Goal: Navigation & Orientation: Find specific page/section

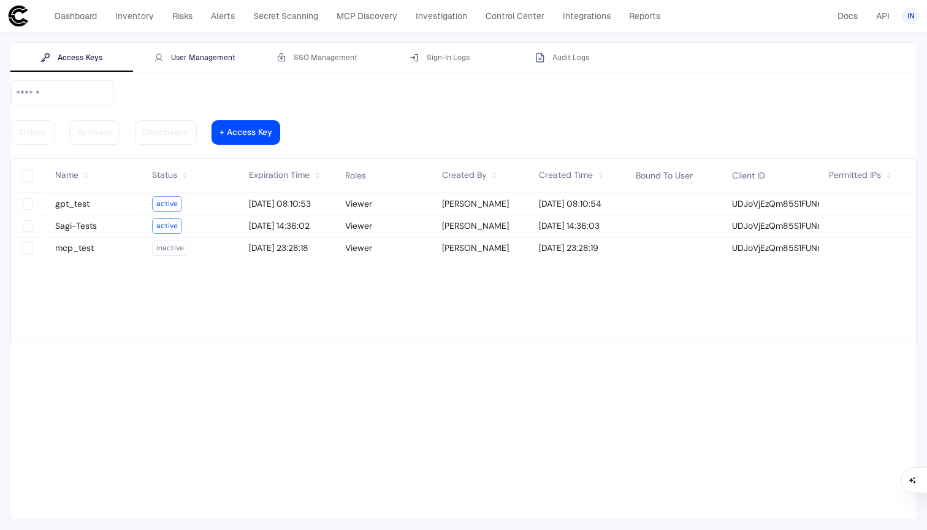
click at [202, 60] on div "User Management" at bounding box center [195, 58] width 82 height 10
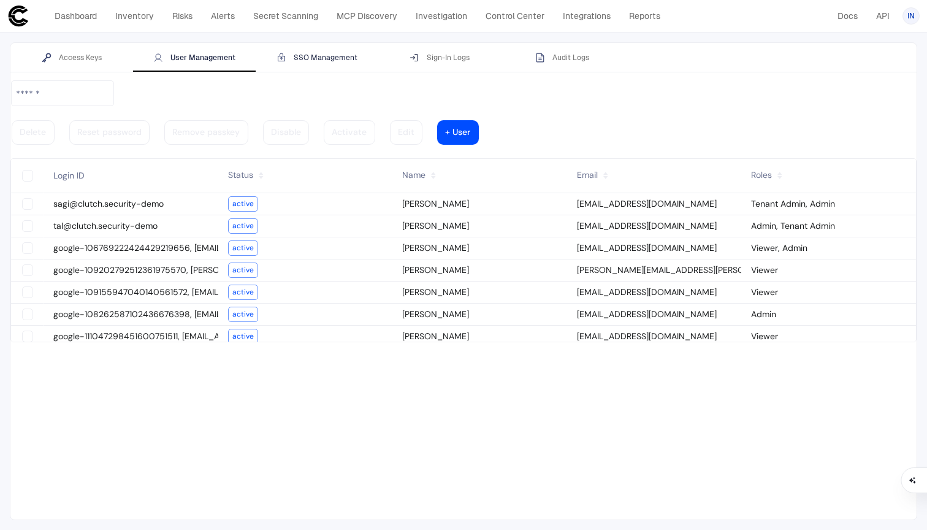
click at [308, 59] on div "SSO Management" at bounding box center [317, 58] width 81 height 10
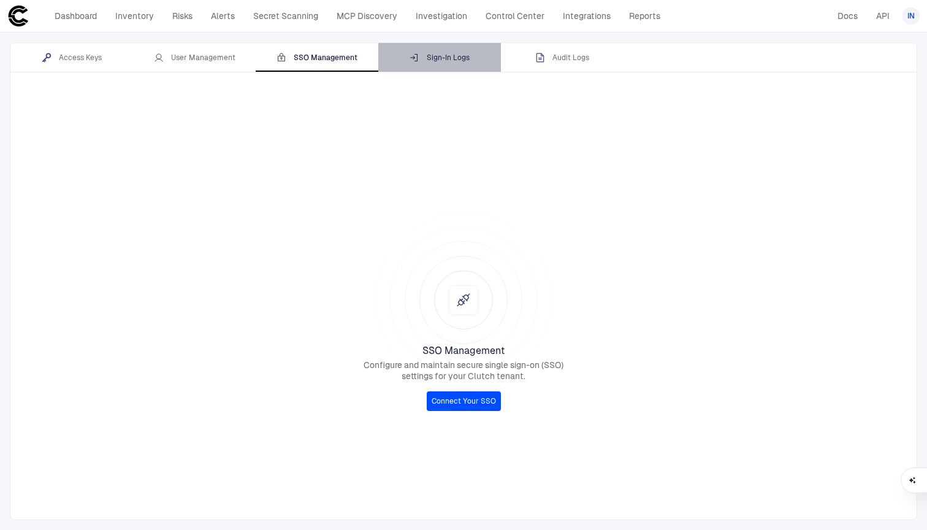
click at [445, 51] on button "Sign-In Logs" at bounding box center [439, 57] width 123 height 29
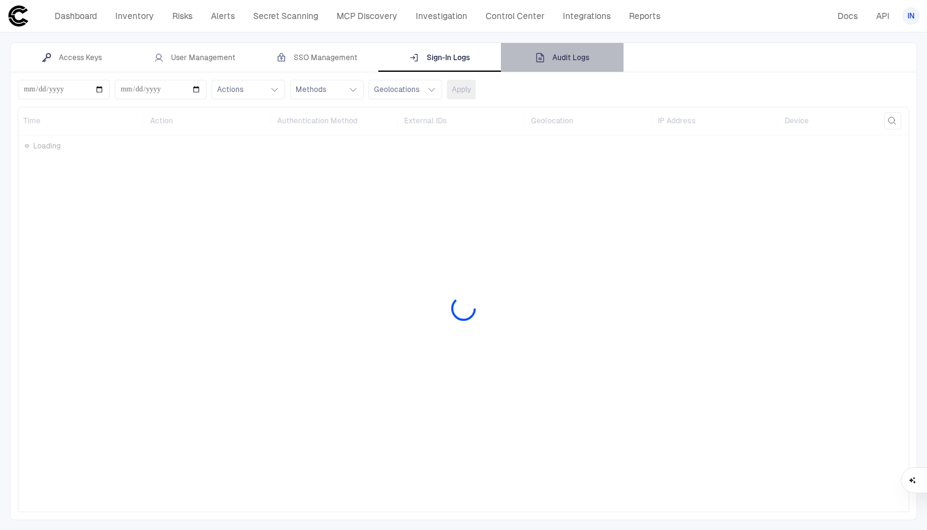
click at [580, 54] on div "Audit Logs" at bounding box center [562, 58] width 54 height 10
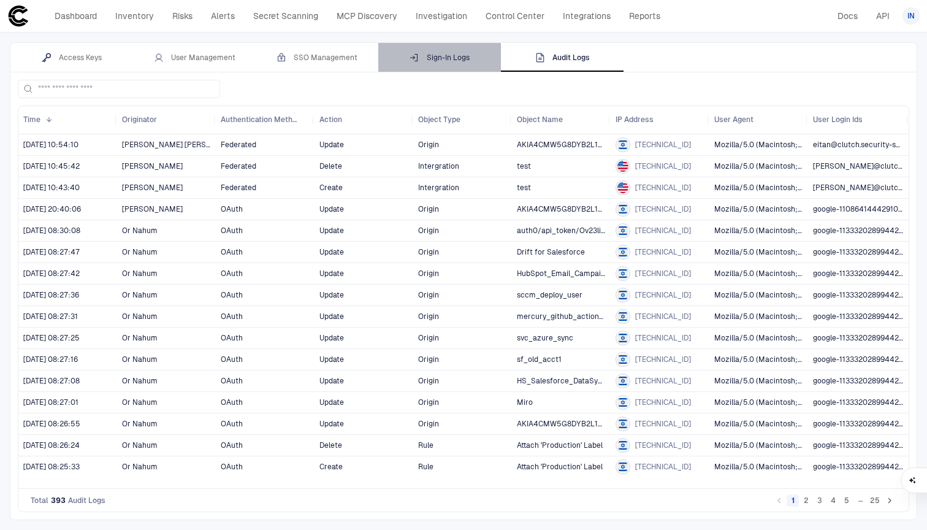
click at [431, 56] on div "Sign-In Logs" at bounding box center [440, 58] width 60 height 10
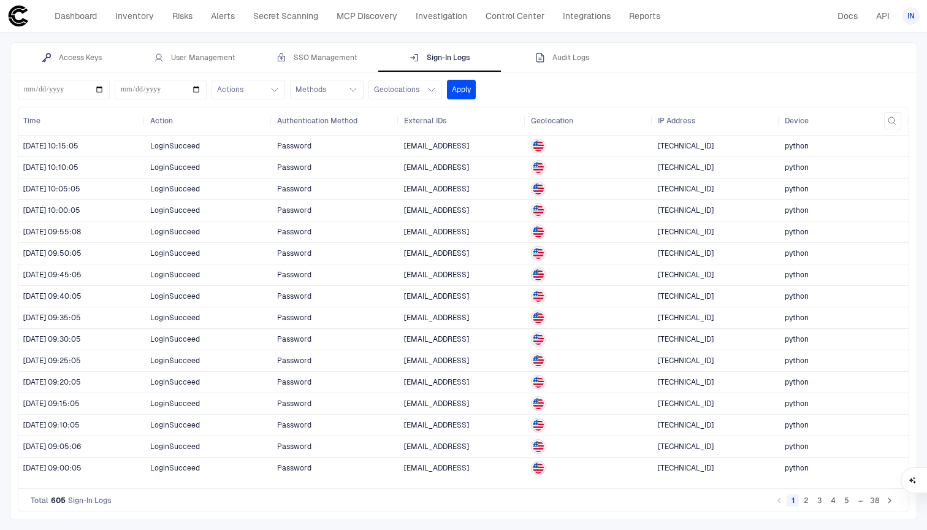
click at [338, 252] on span "Password" at bounding box center [335, 253] width 117 height 25
click at [891, 501] on icon "Go to next page" at bounding box center [889, 500] width 11 height 11
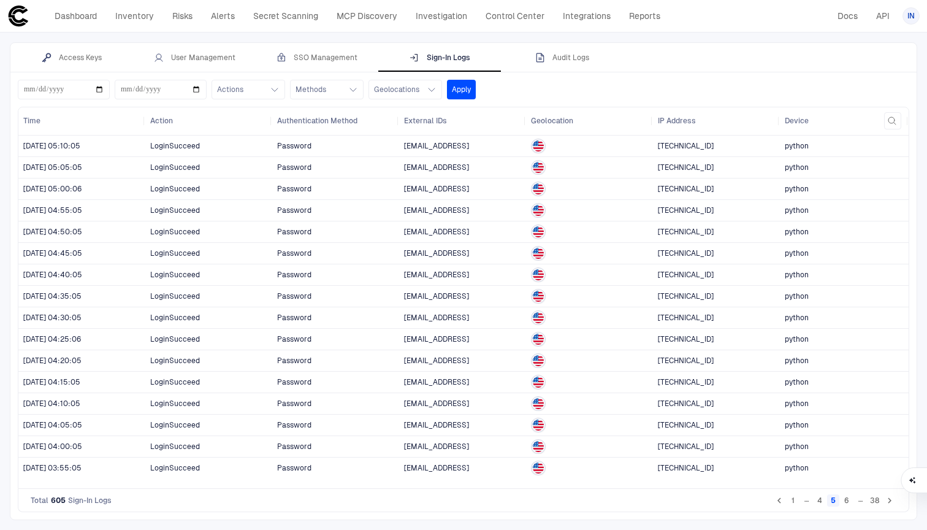
click at [891, 501] on icon "Go to next page" at bounding box center [889, 500] width 11 height 11
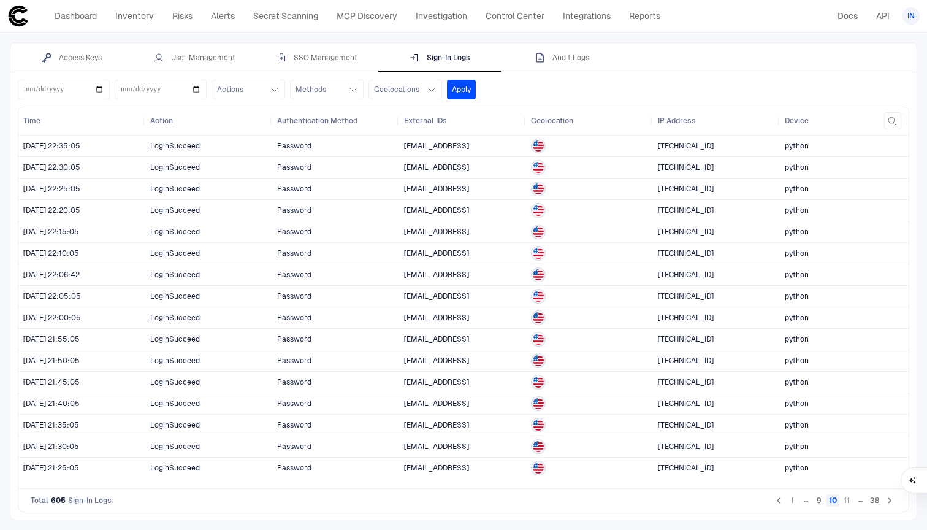
click at [891, 501] on icon "Go to next page" at bounding box center [889, 500] width 11 height 11
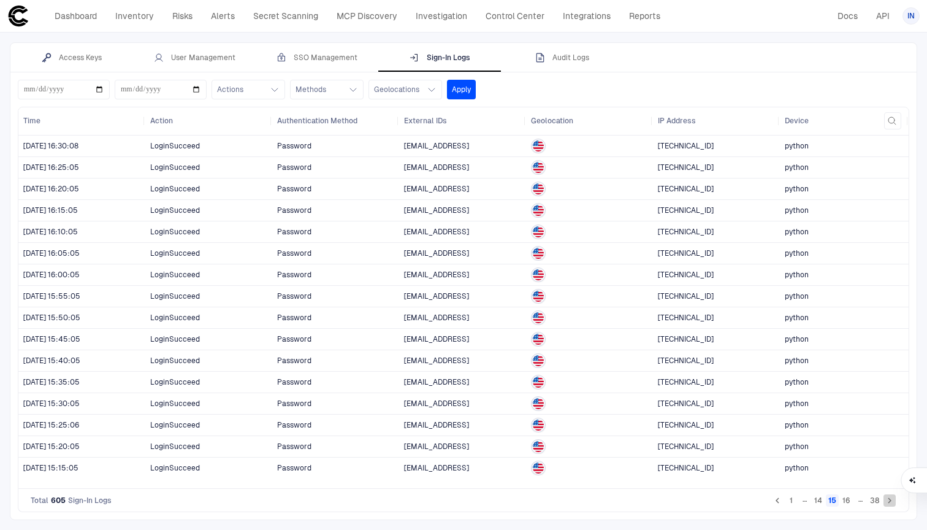
click at [891, 501] on icon "Go to next page" at bounding box center [889, 500] width 11 height 11
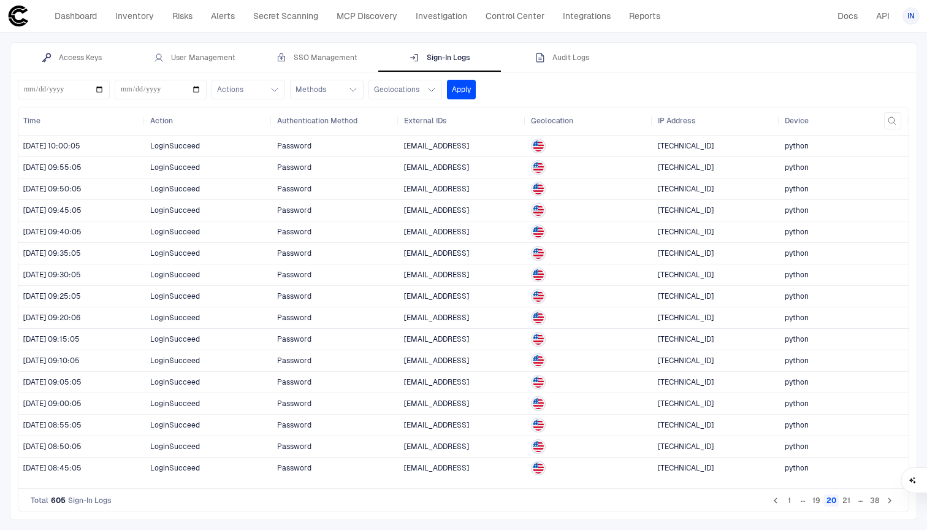
click at [891, 501] on icon "Go to next page" at bounding box center [889, 500] width 11 height 11
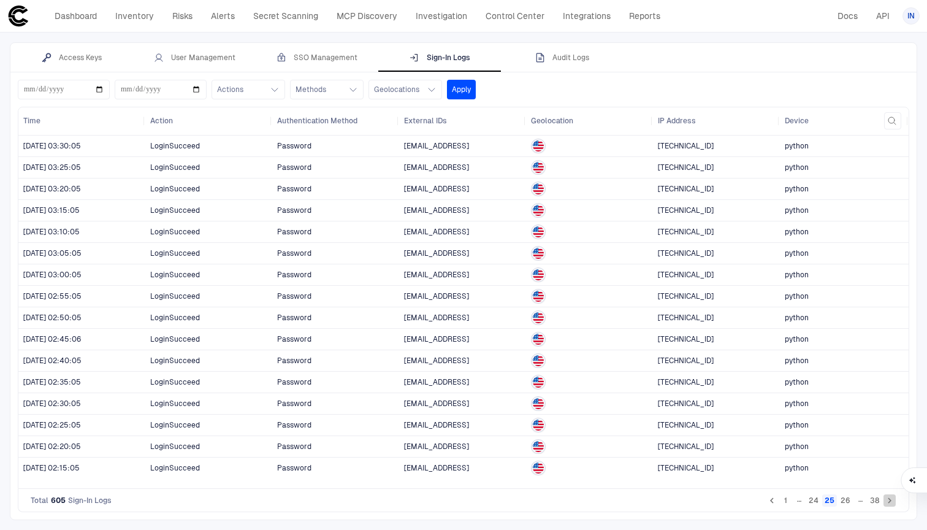
click at [891, 501] on icon "Go to next page" at bounding box center [889, 500] width 11 height 11
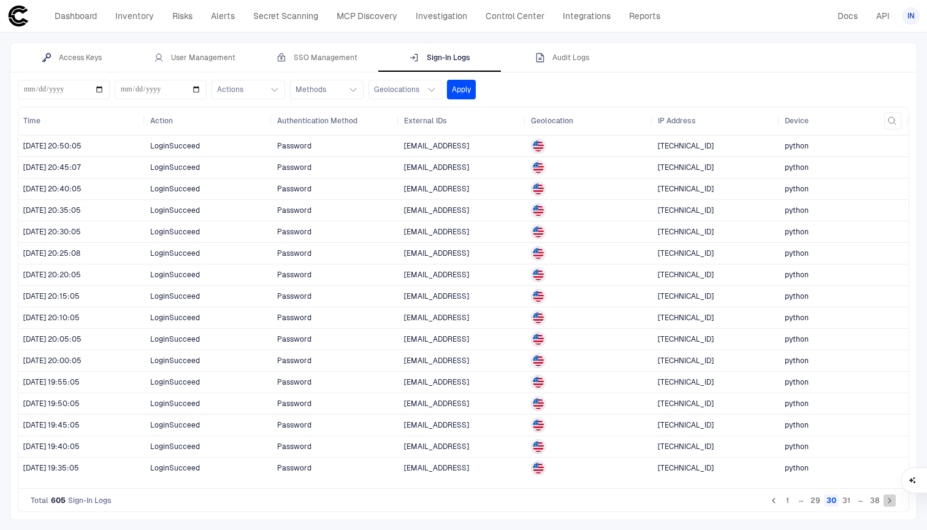
click at [891, 501] on icon "Go to next page" at bounding box center [889, 500] width 11 height 11
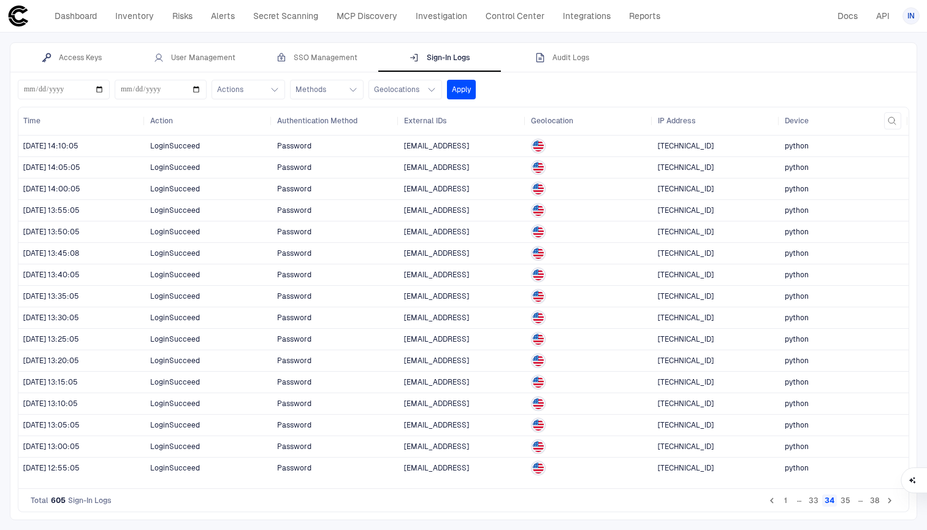
click at [891, 501] on icon "Go to next page" at bounding box center [889, 500] width 11 height 11
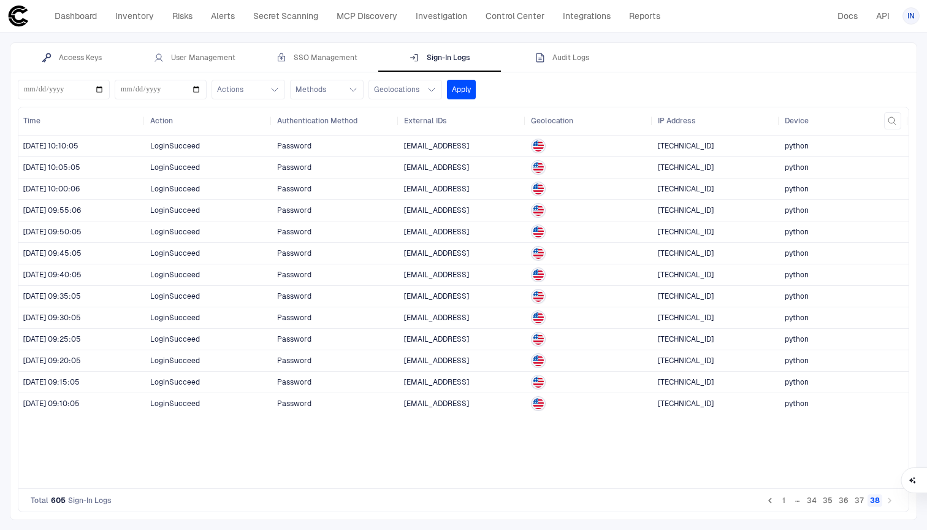
click at [891, 501] on li "pagination navigation" at bounding box center [889, 500] width 13 height 15
click at [545, 61] on icon "button" at bounding box center [540, 58] width 10 height 10
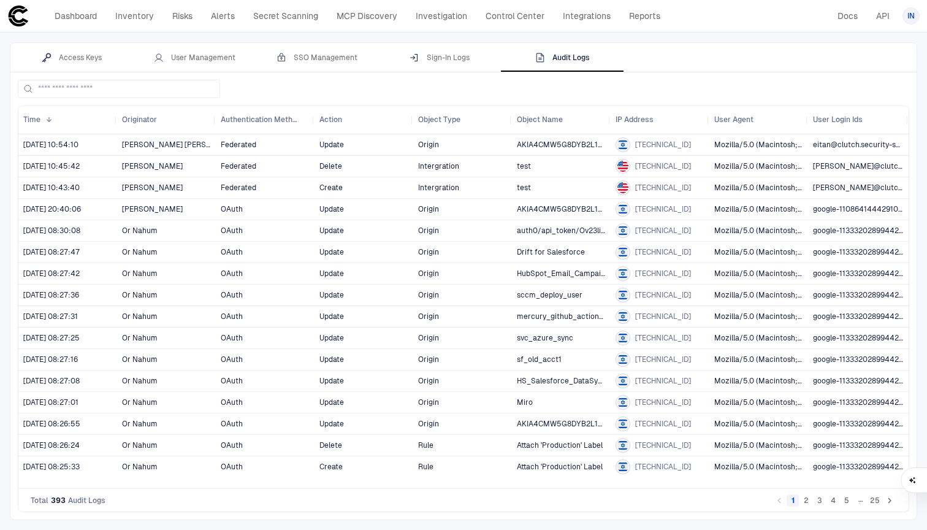
click at [890, 502] on icon "Go to next page" at bounding box center [890, 501] width 4 height 6
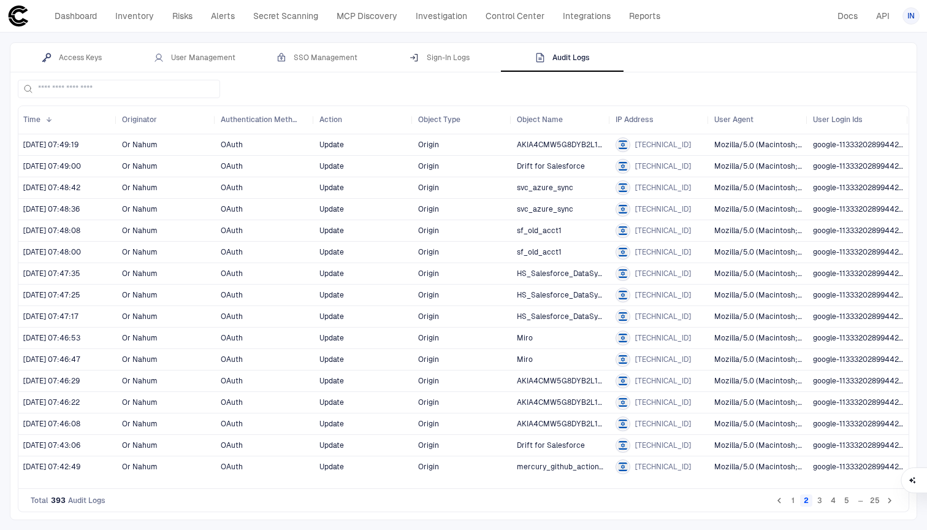
click at [890, 503] on icon "Go to next page" at bounding box center [890, 501] width 4 height 6
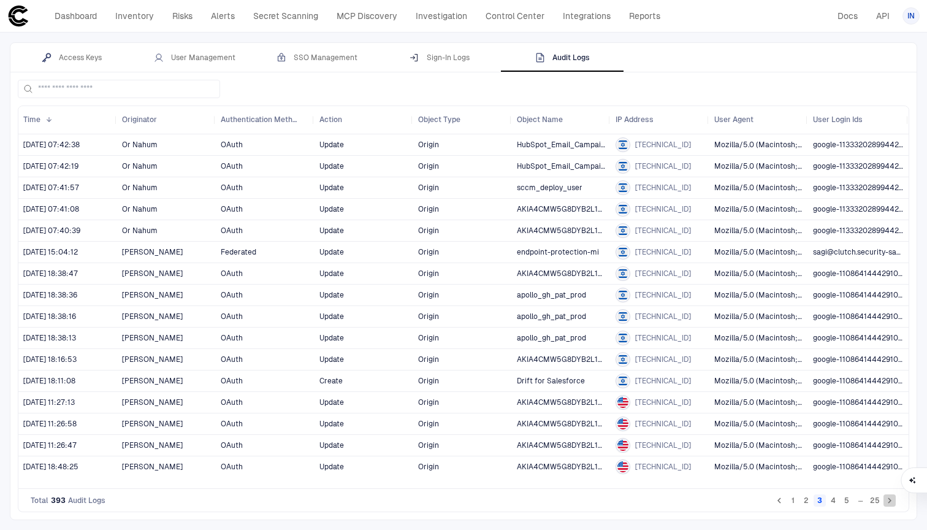
click at [890, 503] on icon "Go to next page" at bounding box center [890, 501] width 4 height 6
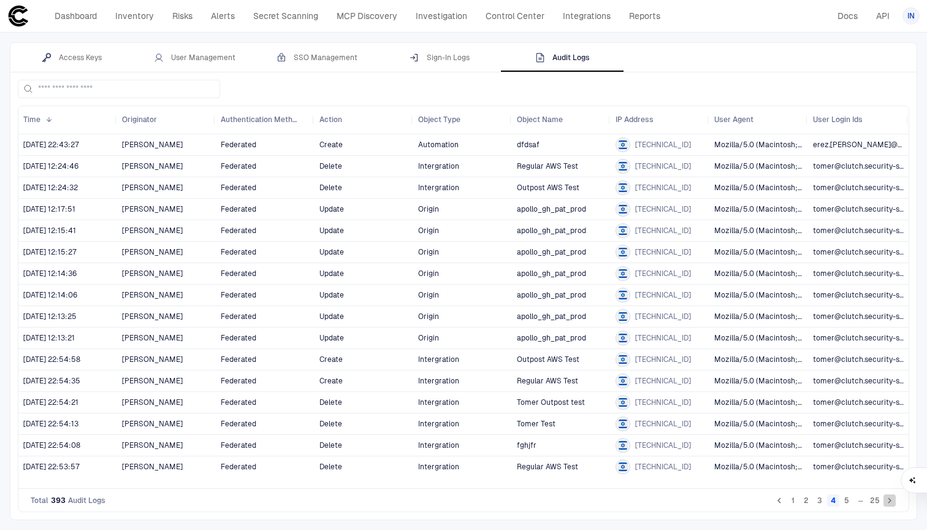
click at [890, 503] on icon "Go to next page" at bounding box center [890, 501] width 4 height 6
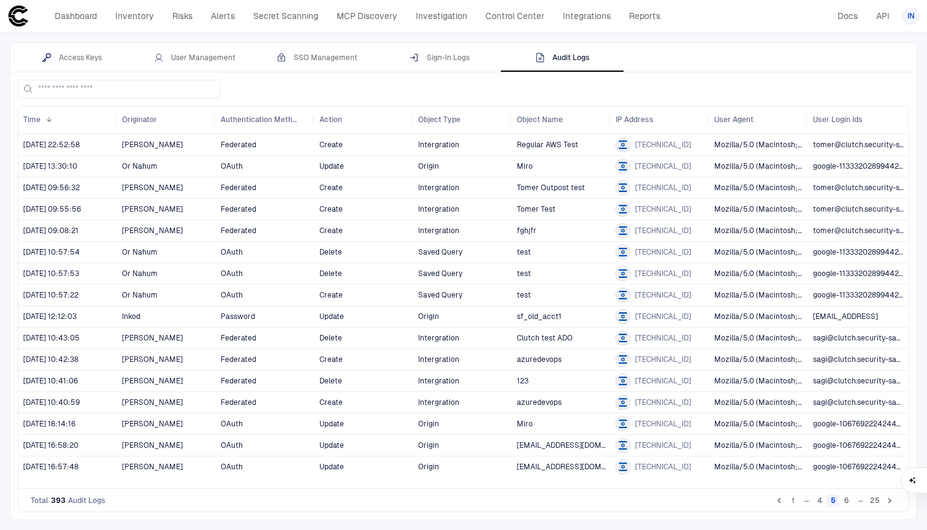
click at [780, 497] on icon "Go to previous page" at bounding box center [779, 500] width 11 height 11
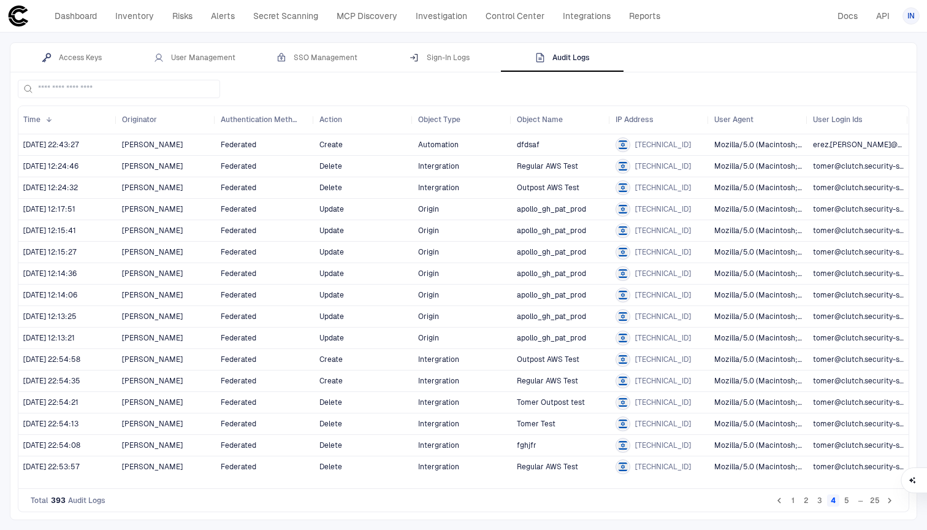
click at [780, 497] on icon "Go to previous page" at bounding box center [779, 500] width 11 height 11
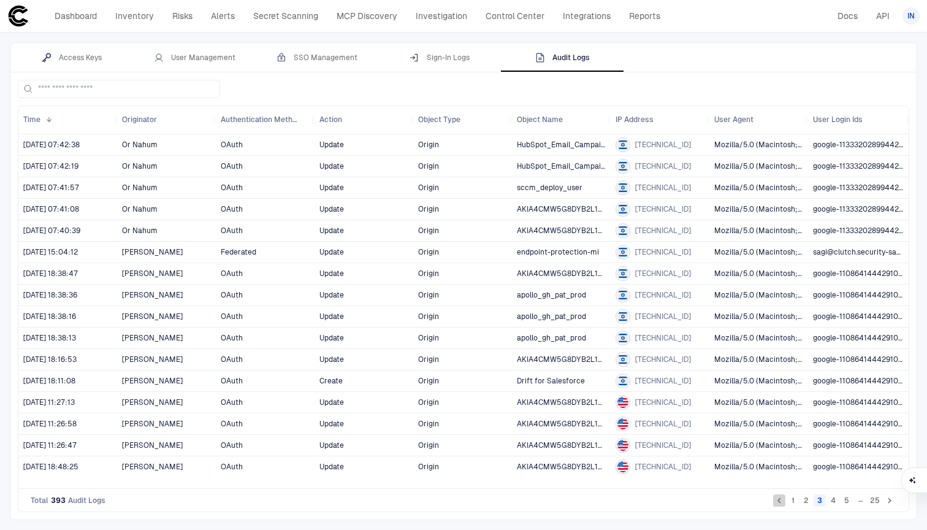
click at [780, 497] on icon "Go to previous page" at bounding box center [779, 500] width 11 height 11
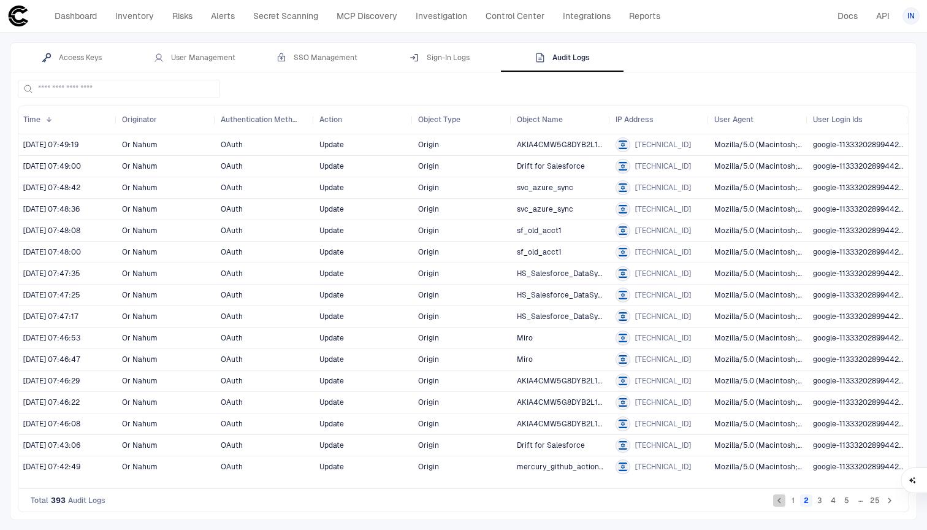
click at [780, 497] on icon "Go to previous page" at bounding box center [779, 500] width 11 height 11
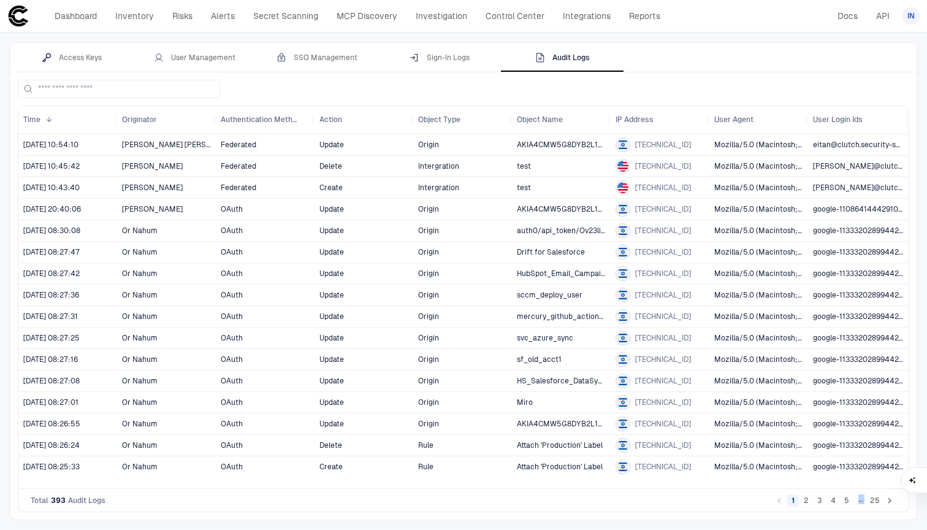
click at [780, 497] on li "pagination navigation" at bounding box center [779, 500] width 13 height 15
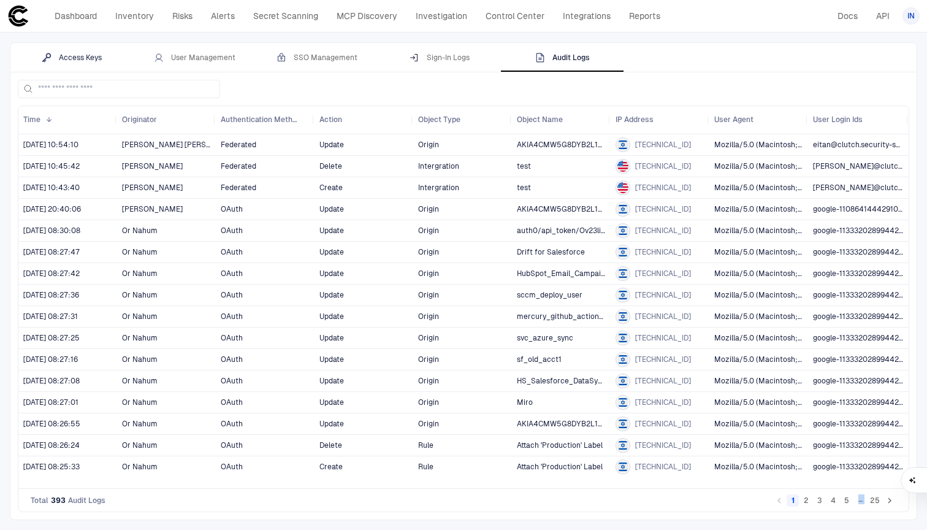
click at [75, 62] on div "Access Keys" at bounding box center [72, 58] width 60 height 10
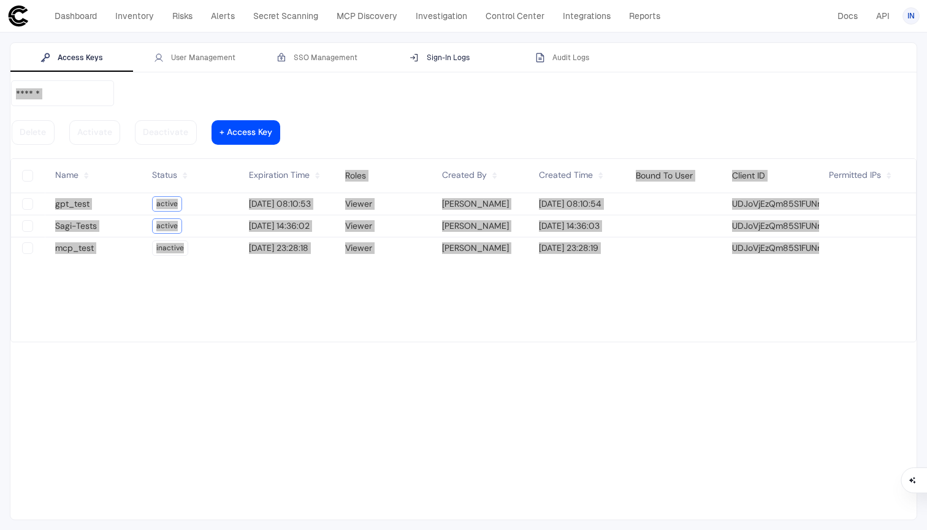
click at [466, 60] on div "Sign-In Logs" at bounding box center [440, 58] width 60 height 10
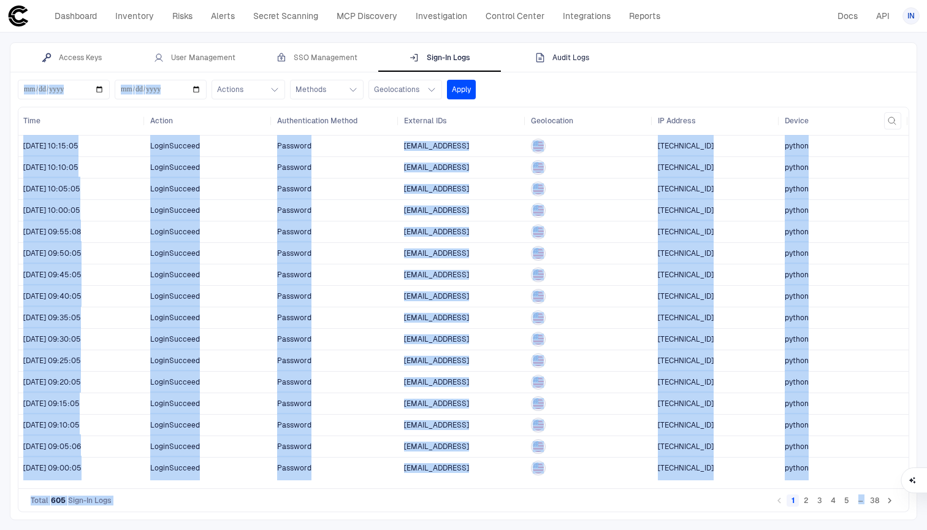
click at [544, 64] on button "Audit Logs" at bounding box center [562, 57] width 123 height 29
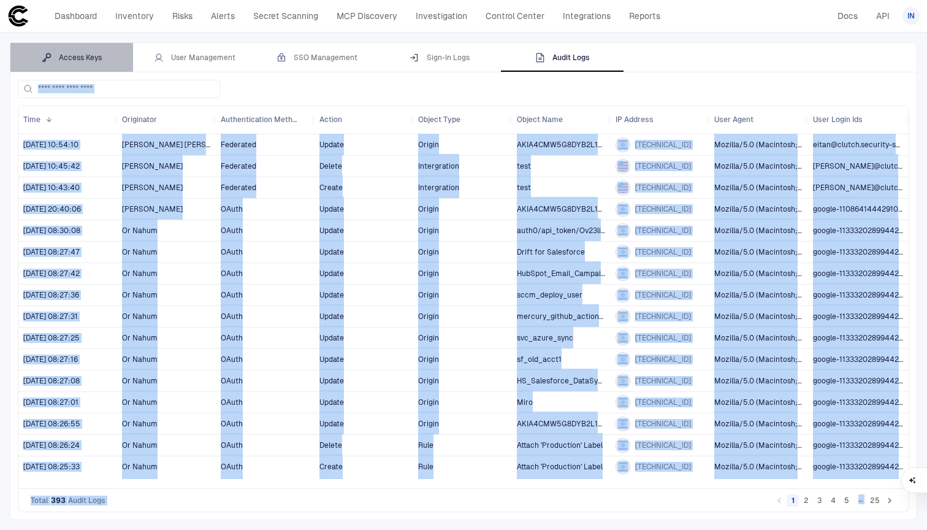
click at [93, 55] on div "Access Keys" at bounding box center [72, 58] width 60 height 10
